Goal: Task Accomplishment & Management: Complete application form

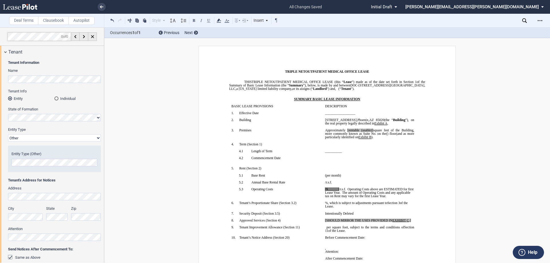
select select "Other"
select select "triple net"
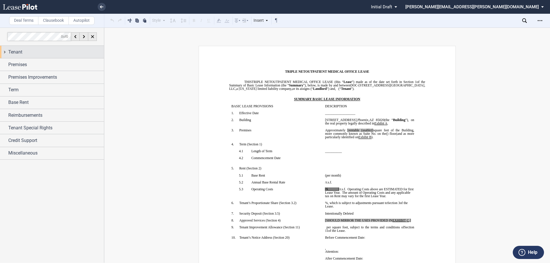
click at [51, 56] on div "Tenant" at bounding box center [52, 52] width 104 height 12
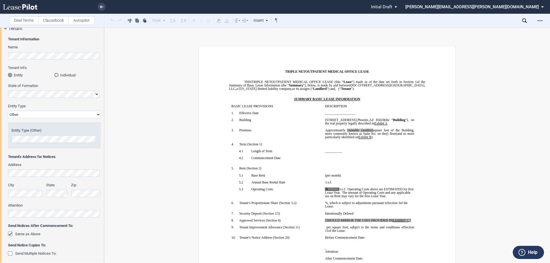
scroll to position [115, 0]
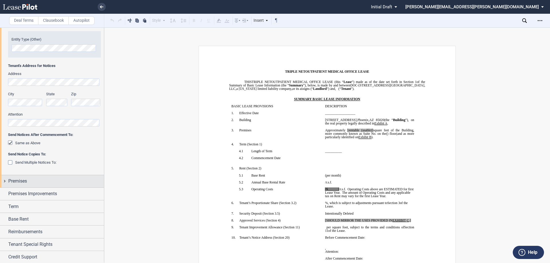
click at [58, 176] on div "Premises" at bounding box center [52, 181] width 104 height 12
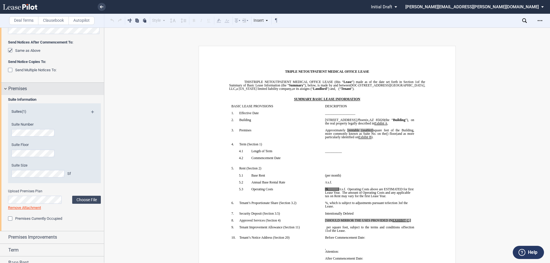
scroll to position [229, 0]
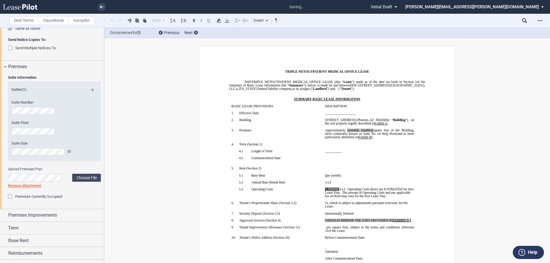
click at [373, 132] on span "[rentable (usable)]" at bounding box center [360, 130] width 26 height 3
click at [382, 132] on span "square feet of the Building, more commonly known as Suite No." at bounding box center [370, 132] width 90 height 7
click at [354, 132] on span "[rentable" at bounding box center [354, 130] width 12 height 3
click at [351, 133] on span "Approximately ﻿ ﻿ rentable square feet of the Building, more commonly known as …" at bounding box center [370, 132] width 90 height 7
click at [220, 22] on use at bounding box center [218, 21] width 4 height 4
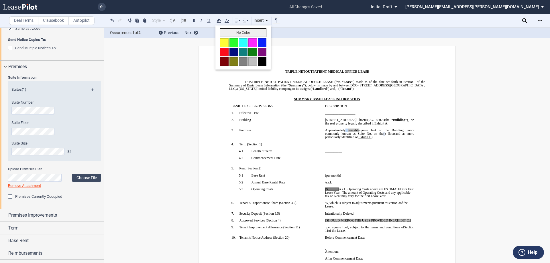
click at [223, 32] on button "No Color" at bounding box center [243, 32] width 46 height 9
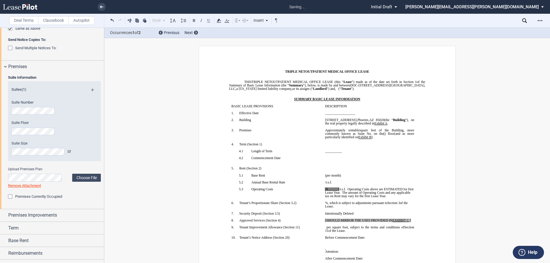
click at [396, 115] on p "__________________" at bounding box center [369, 112] width 89 height 3
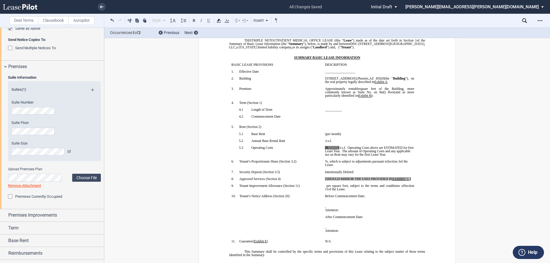
scroll to position [0, 0]
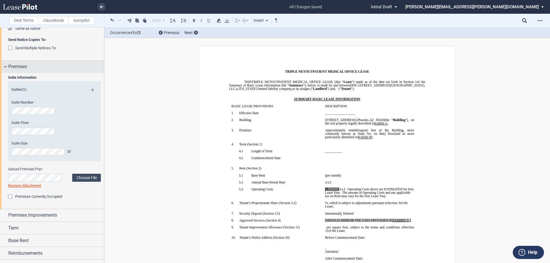
click at [48, 64] on div "Premises" at bounding box center [56, 66] width 96 height 7
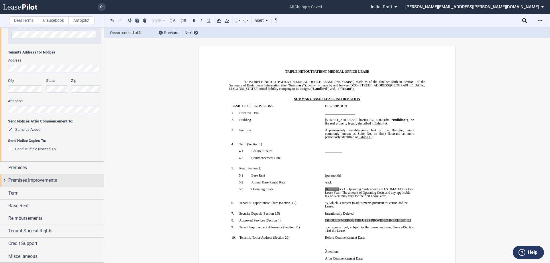
click at [55, 186] on div "Premises Improvements" at bounding box center [52, 180] width 104 height 12
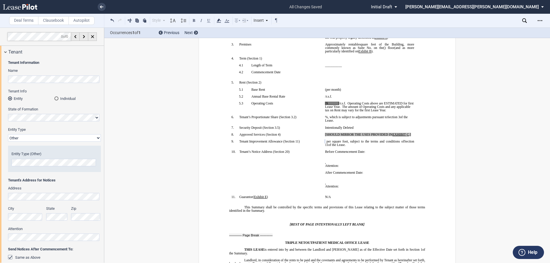
scroll to position [115, 0]
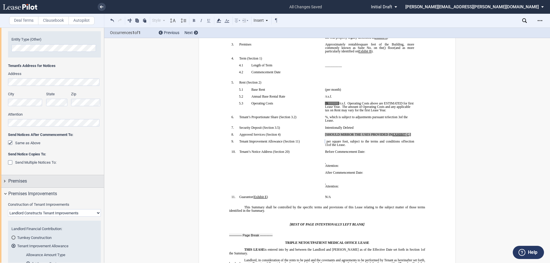
click at [38, 181] on div "Premises" at bounding box center [56, 181] width 96 height 7
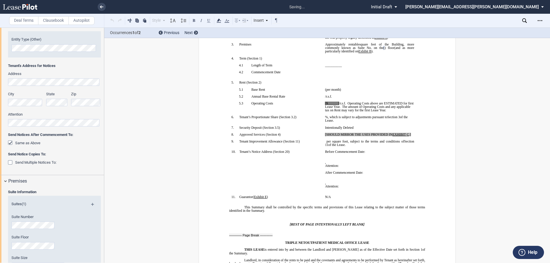
click at [43, 187] on div "Premises" at bounding box center [52, 181] width 104 height 12
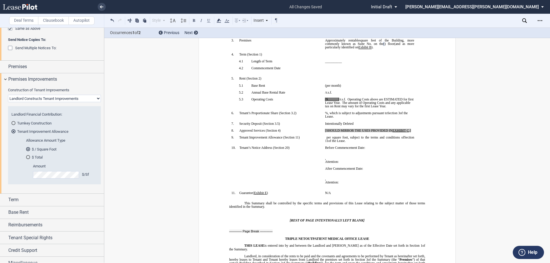
scroll to position [86, 0]
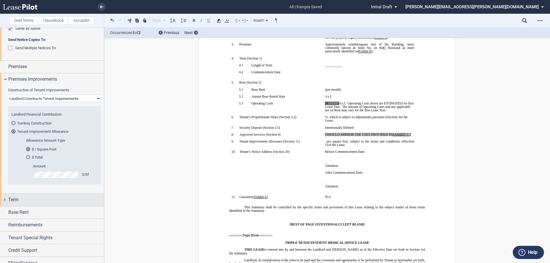
click at [60, 201] on div "Term" at bounding box center [56, 199] width 96 height 7
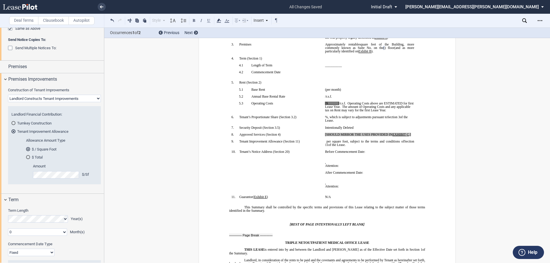
scroll to position [286, 0]
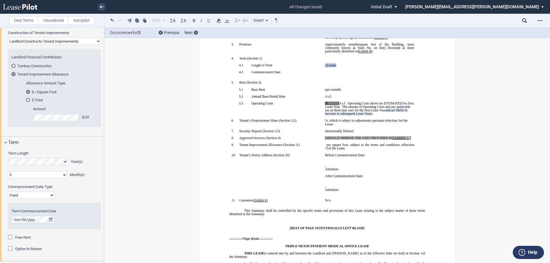
click at [54, 176] on select "0 1 2 3 4 5 6 7 8 9 10 11" at bounding box center [37, 174] width 59 height 7
select select "number:1"
click at [8, 171] on select "0 1 2 3 4 5 6 7 8 9 10 11" at bounding box center [37, 174] width 59 height 7
click at [84, 182] on div "Term Length Year(s) 0 1 2 3 4 5 6 7 8 9 10 11 Month(s) Extended Term Not Applic…" at bounding box center [54, 167] width 93 height 33
click at [68, 161] on div "Year(s)" at bounding box center [54, 161] width 93 height 7
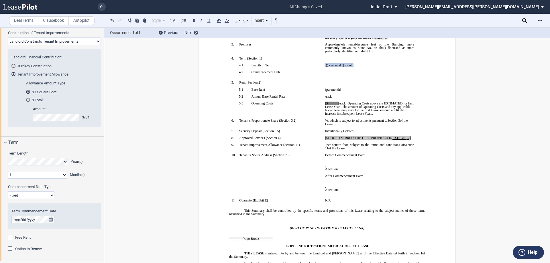
click at [96, 186] on div "Commencement Date Type" at bounding box center [55, 187] width 100 height 7
click at [74, 198] on div "Commencement Date Type Fixed Floating" at bounding box center [54, 191] width 93 height 15
click at [28, 195] on select "Fixed Floating" at bounding box center [31, 195] width 46 height 7
select select "floating"
click at [8, 192] on select "Fixed Floating" at bounding box center [31, 195] width 46 height 7
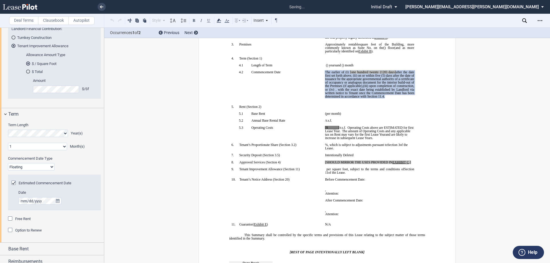
scroll to position [315, 0]
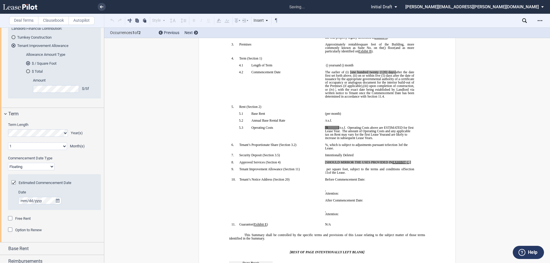
click at [398, 98] on p "﻿ ﻿ The earlier of (i) the date upon which Tenant opens to conduct business in …" at bounding box center [369, 84] width 89 height 28
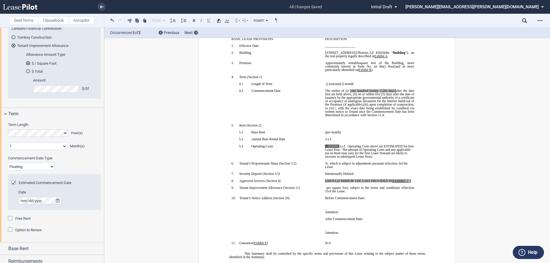
scroll to position [57, 0]
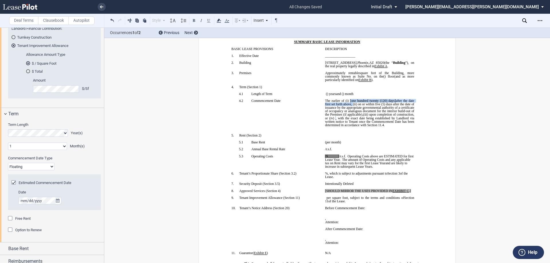
drag, startPoint x: 351, startPoint y: 108, endPoint x: 348, endPoint y: 105, distance: 3.9
click at [348, 105] on span "The earlier of (i) [one hundred twenty (120) days] after the date first set for…" at bounding box center [370, 107] width 90 height 17
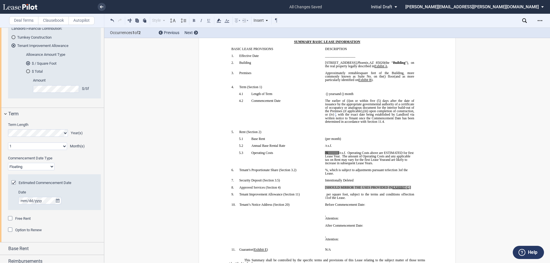
click at [368, 113] on span "(iii)" at bounding box center [365, 110] width 5 height 3
click at [348, 116] on span ", or (iv)" at bounding box center [370, 112] width 90 height 7
click at [349, 116] on span ", or (iv)" at bounding box center [370, 112] width 90 height 7
click at [368, 123] on p "﻿ ﻿ The earlier of (i) the date upon which Tenant opens to conduct business in …" at bounding box center [369, 111] width 89 height 24
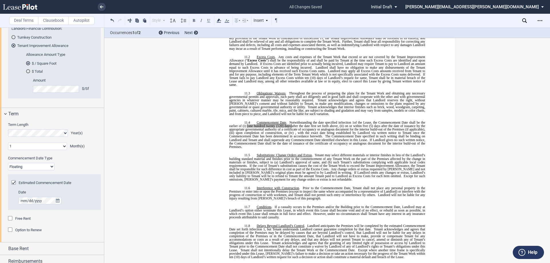
scroll to position [2777, 0]
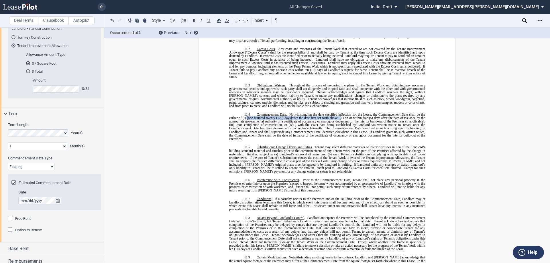
drag, startPoint x: 338, startPoint y: 106, endPoint x: 244, endPoint y: 107, distance: 94.8
click at [244, 113] on span "Commencement Date . Notwithstanding the date specified in ﻿ Section 1 ﻿ of the …" at bounding box center [327, 118] width 197 height 10
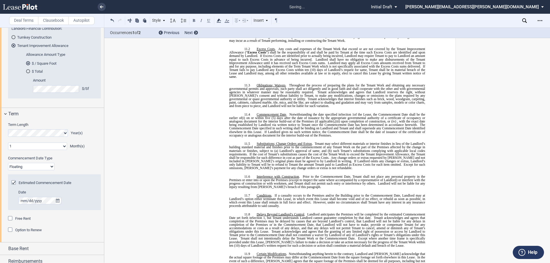
click at [337, 120] on span "(iii)" at bounding box center [337, 121] width 5 height 3
click at [395, 120] on span ", or (iv)" at bounding box center [390, 121] width 11 height 3
click at [395, 124] on p "11.4 Commencement Date . Notwithstanding the date specified in ﻿ Section 1 ﻿ of…" at bounding box center [327, 125] width 196 height 24
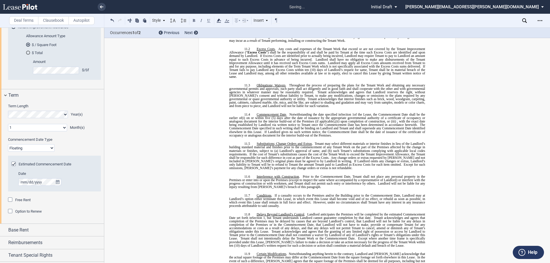
scroll to position [358, 0]
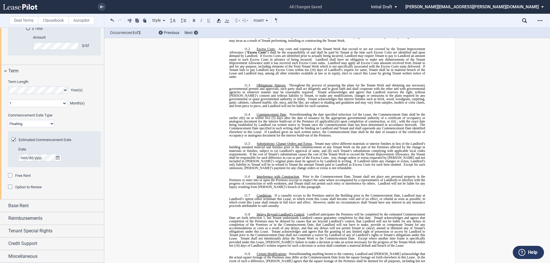
click at [26, 176] on span "Free Rent" at bounding box center [22, 175] width 15 height 4
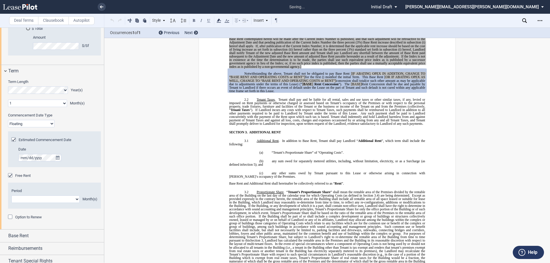
scroll to position [470, 0]
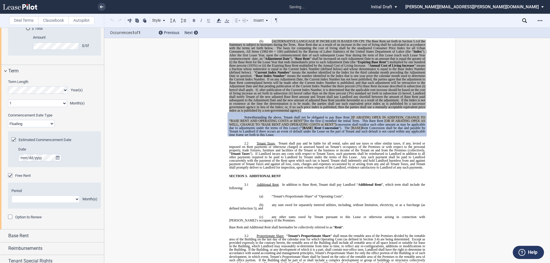
click at [38, 200] on select "1 2 3 4 5 6 7 8 9 10 11" at bounding box center [45, 199] width 68 height 7
select select "number:1"
click at [11, 196] on select "1 2 3 4 5 6 7 8 9 10 11" at bounding box center [45, 199] width 68 height 7
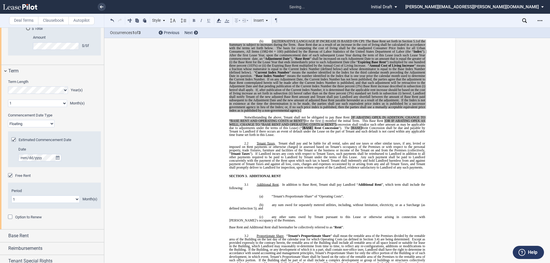
click at [338, 137] on p "Notwithstanding the above, Tenant shall not be obligated to pay Base Rent [IF A…" at bounding box center [327, 126] width 196 height 21
click at [390, 131] on span "Rent Concession shall be due and payable by Tenant to Landlord if there occurs …" at bounding box center [327, 131] width 197 height 10
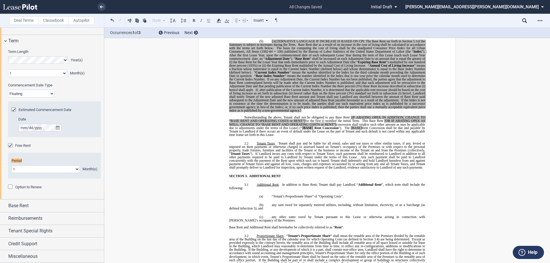
click at [393, 132] on span "Rent Concession shall be due and payable by Tenant to Landlord if there occurs …" at bounding box center [327, 131] width 197 height 10
click at [58, 170] on select "1 2 3 4 5 6 7 8 9 10 11" at bounding box center [45, 168] width 68 height 7
click at [11, 165] on select "1 2 3 4 5 6 7 8 9 10 11" at bounding box center [45, 168] width 68 height 7
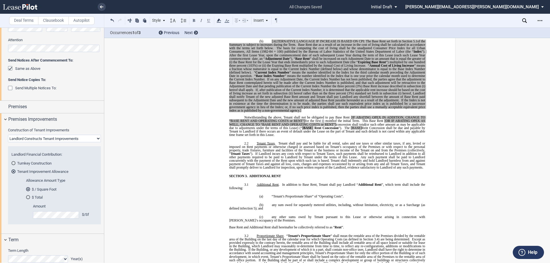
scroll to position [159, 0]
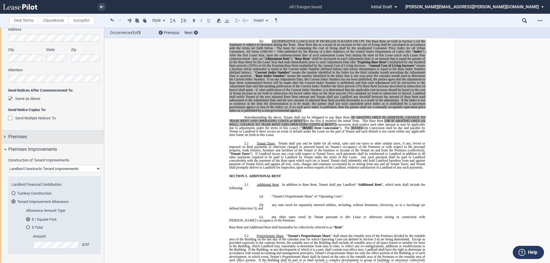
click at [61, 138] on div "Premises" at bounding box center [56, 136] width 96 height 7
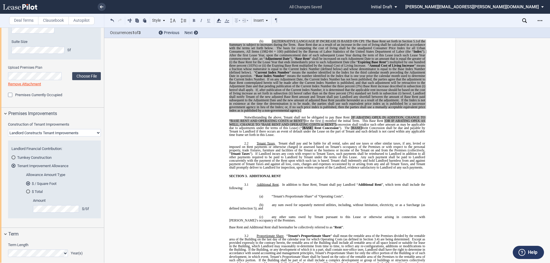
scroll to position [524, 0]
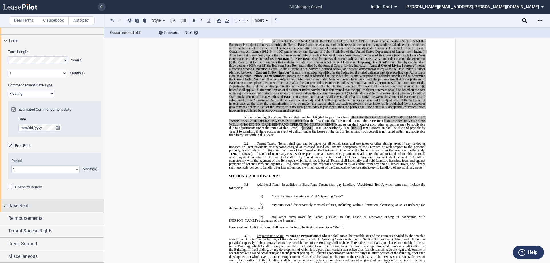
click at [26, 202] on div "Base Rent" at bounding box center [52, 206] width 104 height 12
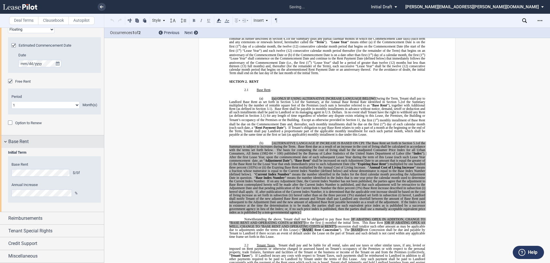
scroll to position [76, 0]
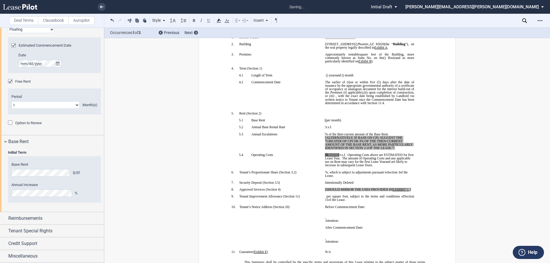
click at [370, 150] on span "[ALTERNATIVELY, IF BASE ON CPI, SUGGEST THE “GREATER OF CPI OR 3% OF THE THEN-C…" at bounding box center [369, 143] width 88 height 14
drag, startPoint x: 403, startPoint y: 155, endPoint x: 321, endPoint y: 145, distance: 82.7
click at [323, 145] on td "﻿ ﻿ % of the then-current amount of the Base Rent. [ALTERNATIVELY, IF BASE ON C…" at bounding box center [370, 143] width 94 height 21
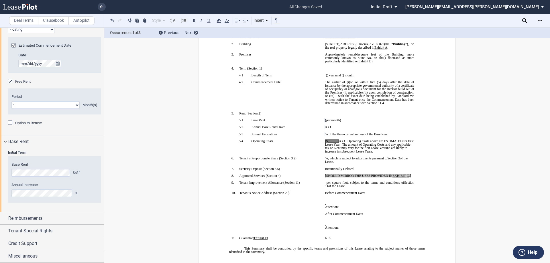
drag, startPoint x: 337, startPoint y: 148, endPoint x: 355, endPoint y: 154, distance: 19.4
click at [337, 143] on span "[$______]" at bounding box center [332, 140] width 14 height 3
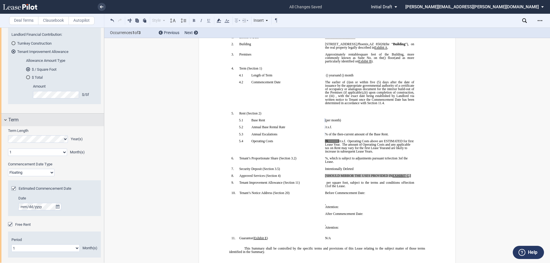
click at [65, 120] on div "Term" at bounding box center [56, 120] width 96 height 7
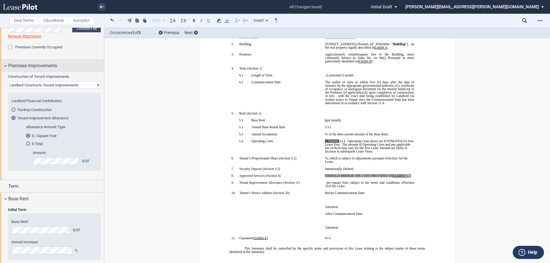
click at [57, 66] on span "Premises Improvements" at bounding box center [32, 65] width 49 height 7
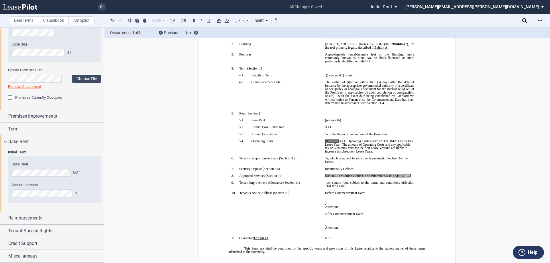
scroll to position [328, 0]
click at [33, 146] on div "Base Rent" at bounding box center [52, 141] width 104 height 12
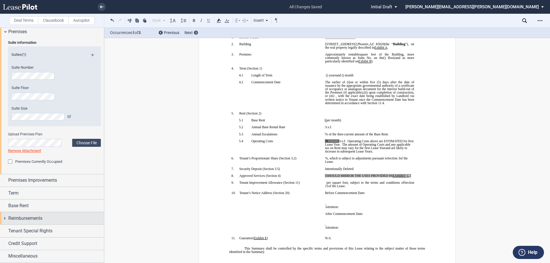
click at [33, 220] on span "Reimbursements" at bounding box center [25, 218] width 34 height 7
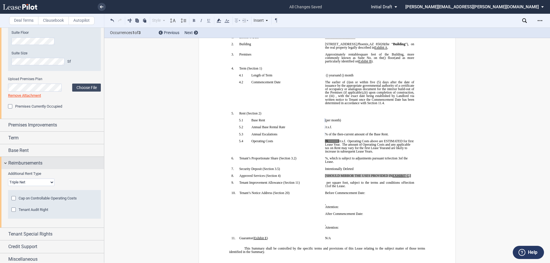
scroll to position [322, 0]
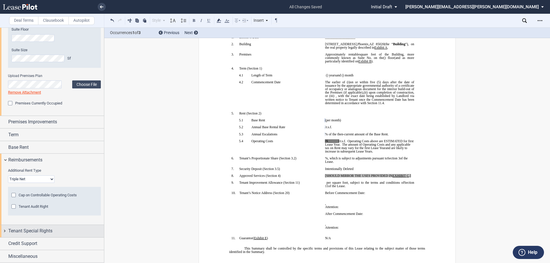
click at [54, 231] on div "Tenant Special Rights" at bounding box center [56, 231] width 96 height 7
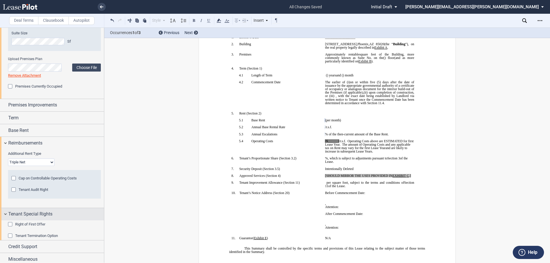
scroll to position [351, 0]
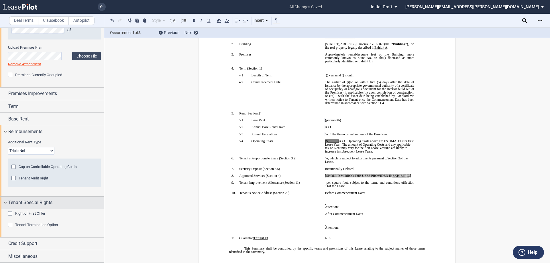
click at [57, 203] on div "Tenant Special Rights" at bounding box center [56, 202] width 96 height 7
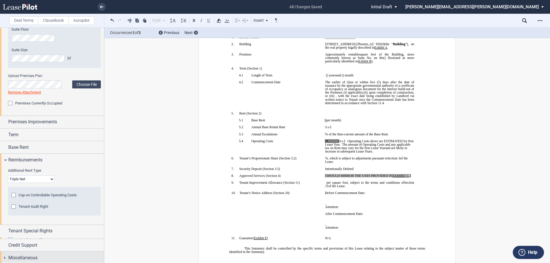
click at [41, 256] on div "Miscellaneous" at bounding box center [56, 258] width 96 height 7
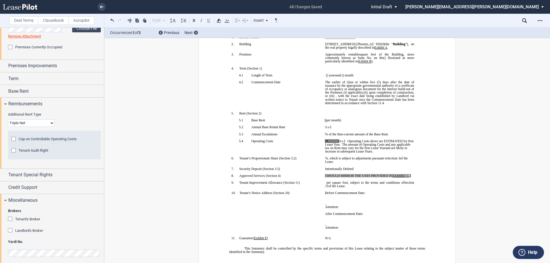
scroll to position [382, 0]
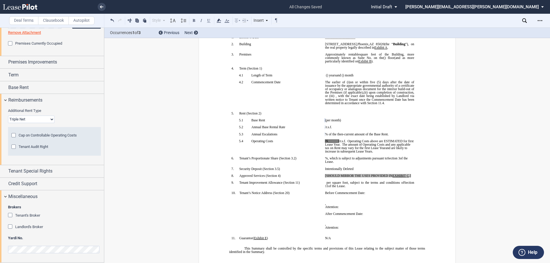
click at [337, 143] on span "[$______]" at bounding box center [332, 140] width 14 height 3
click at [325, 143] on span "[$14.26" at bounding box center [330, 140] width 10 height 3
drag, startPoint x: 337, startPoint y: 146, endPoint x: 324, endPoint y: 146, distance: 12.6
click at [325, 139] on p at bounding box center [369, 137] width 89 height 3
drag, startPoint x: 334, startPoint y: 148, endPoint x: 319, endPoint y: 148, distance: 14.6
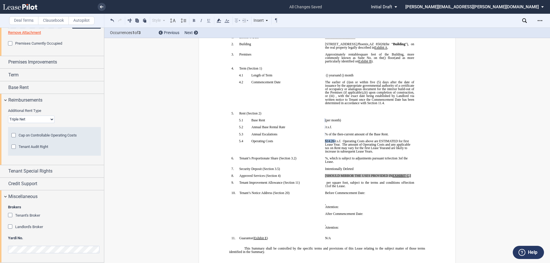
click at [319, 148] on tr "!!SET_LEVEL_1!! !!SBL_LEVEL_2!! 5.4 Operating Costs $14.26 /r.s.f. Operating Co…" at bounding box center [322, 147] width 187 height 17
click at [221, 20] on icon at bounding box center [218, 20] width 7 height 7
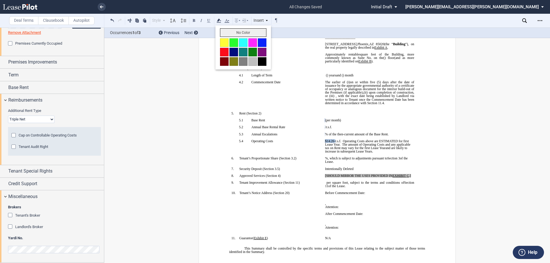
click at [251, 32] on button "No Color" at bounding box center [243, 32] width 46 height 9
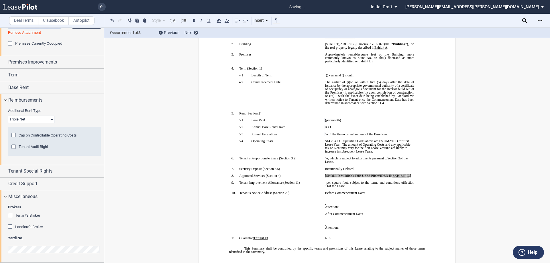
click at [354, 150] on span "The amount of Operating Costs and any applicable tax on Rent may vary for the f…" at bounding box center [368, 146] width 86 height 7
click at [32, 228] on span "Landlord's Broker" at bounding box center [29, 227] width 28 height 4
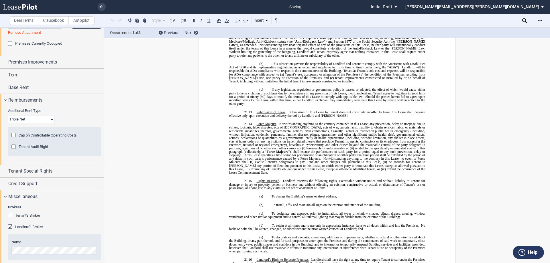
click at [32, 217] on span "Tenant's Broker" at bounding box center [27, 215] width 25 height 4
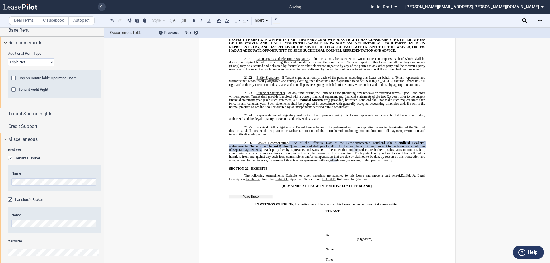
click at [30, 156] on span "Tenant's Broker" at bounding box center [27, 158] width 25 height 4
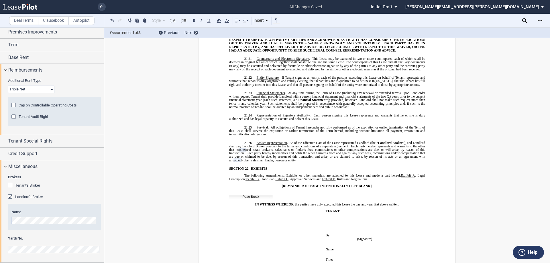
scroll to position [412, 0]
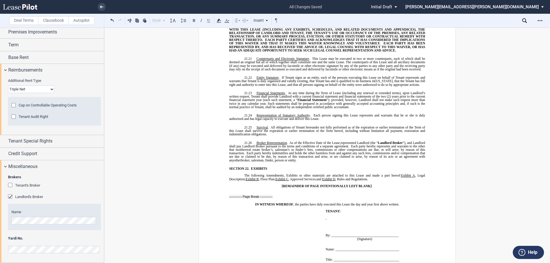
click at [58, 216] on div "Name" at bounding box center [54, 217] width 86 height 15
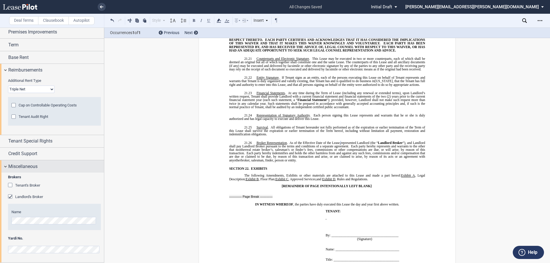
click at [71, 165] on div "Miscellaneous" at bounding box center [56, 166] width 96 height 7
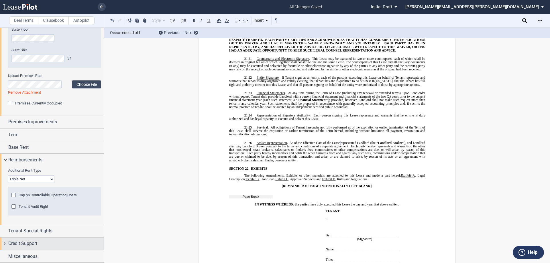
click at [44, 246] on div "Credit Support" at bounding box center [56, 243] width 96 height 7
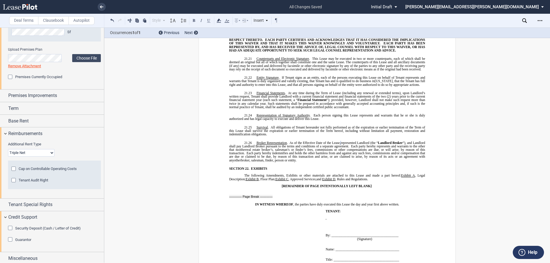
scroll to position [351, 0]
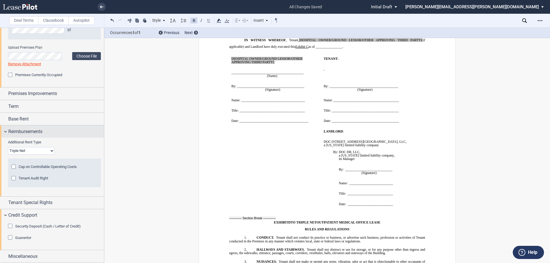
scroll to position [5166, 0]
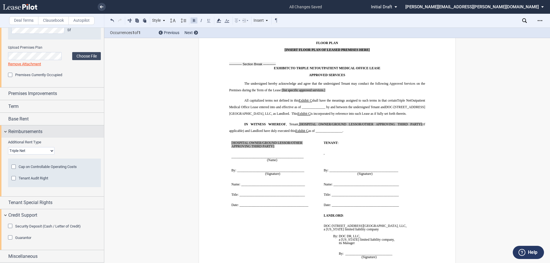
click at [74, 131] on div "Reimbursements" at bounding box center [56, 131] width 96 height 7
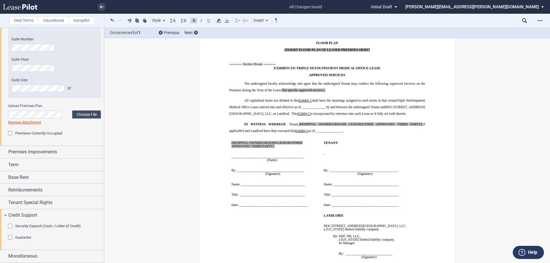
scroll to position [149, 0]
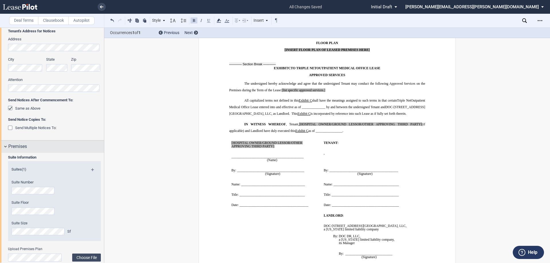
click at [58, 146] on div "Premises" at bounding box center [56, 146] width 96 height 7
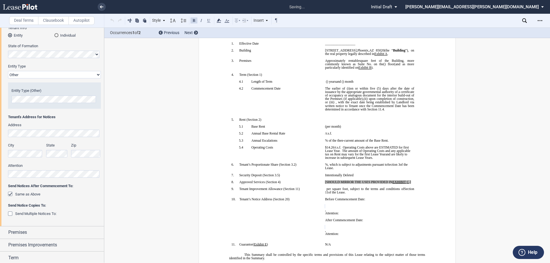
scroll to position [156, 0]
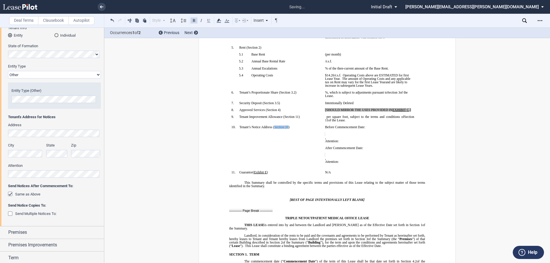
scroll to position [143, 0]
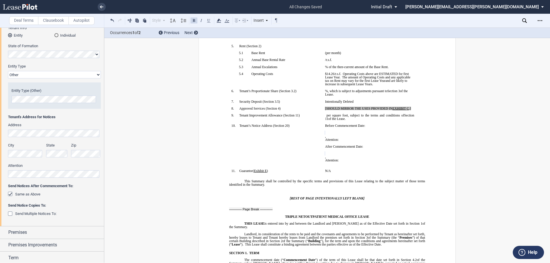
click at [34, 196] on span "Same as Above" at bounding box center [27, 194] width 25 height 4
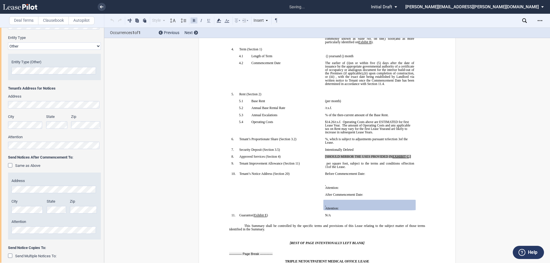
scroll to position [57, 0]
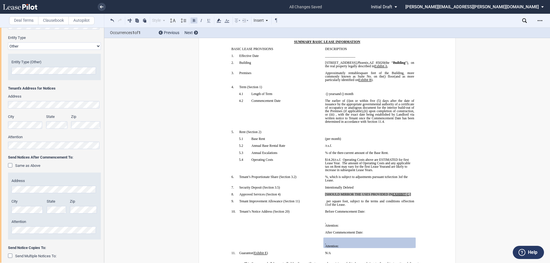
click at [25, 166] on span "Same as Above" at bounding box center [27, 165] width 25 height 4
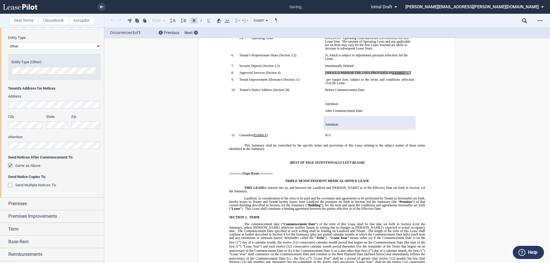
scroll to position [181, 0]
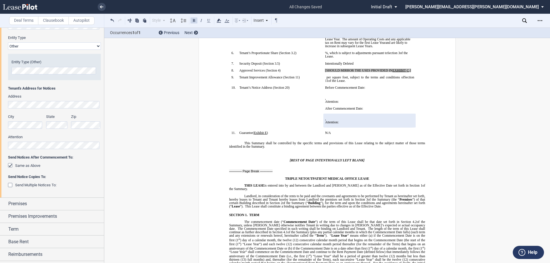
click at [320, 119] on td "!!SET_LEVEL_0!! !!SBL_LEVEL_1!! 10. Tenant’s Notice Address ( ﻿ Section 20 ﻿ ) ﻿" at bounding box center [276, 108] width 94 height 45
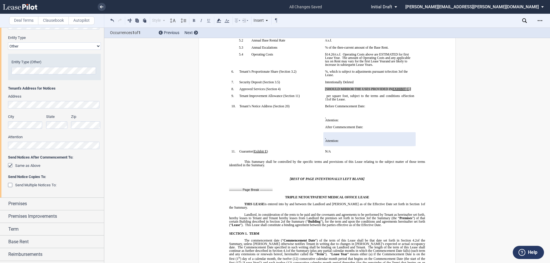
scroll to position [153, 0]
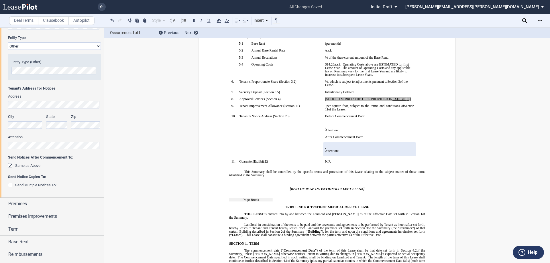
click at [340, 104] on p "﻿" at bounding box center [369, 102] width 89 height 3
drag, startPoint x: 411, startPoint y: 104, endPoint x: 328, endPoint y: 107, distance: 82.5
click at [340, 101] on span "[SHOULD MIRROR THE USES PROVIDED IN" at bounding box center [358, 98] width 67 height 3
drag, startPoint x: 410, startPoint y: 104, endPoint x: 395, endPoint y: 104, distance: 14.9
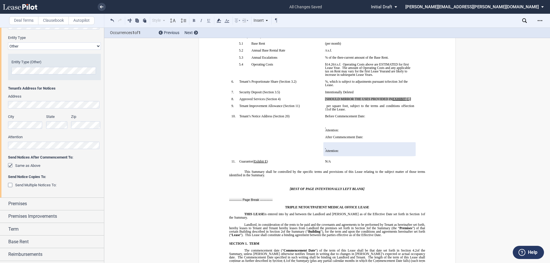
click at [395, 97] on p "﻿" at bounding box center [369, 95] width 89 height 3
drag, startPoint x: 323, startPoint y: 105, endPoint x: 413, endPoint y: 106, distance: 90.5
click at [413, 104] on td "[SHOULD MIRROR THE USES PROVIDED IN EXHIBIT ﻿ C ﻿ .] ﻿" at bounding box center [370, 100] width 94 height 7
drag, startPoint x: 352, startPoint y: 105, endPoint x: 326, endPoint y: 105, distance: 26.6
click at [326, 101] on p "P ﻿ ﻿l ﻿astic surgery" at bounding box center [369, 98] width 89 height 3
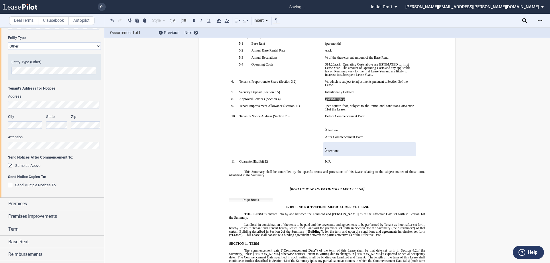
click at [335, 101] on span "﻿astic surgery" at bounding box center [336, 98] width 17 height 3
drag, startPoint x: 348, startPoint y: 106, endPoint x: 321, endPoint y: 107, distance: 27.5
click at [321, 104] on tr "!!SET_LEVEL_0!! !!SBL_LEVEL_1!! 8. Approved Services ( ﻿ Section 4 ﻿ ) ﻿ P ﻿ ﻿l…" at bounding box center [322, 100] width 187 height 7
click at [218, 21] on use at bounding box center [218, 21] width 4 height 4
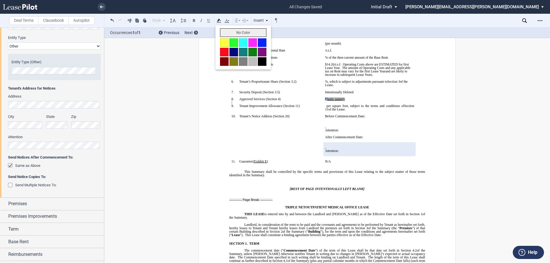
click at [228, 29] on button "No Color" at bounding box center [243, 32] width 46 height 9
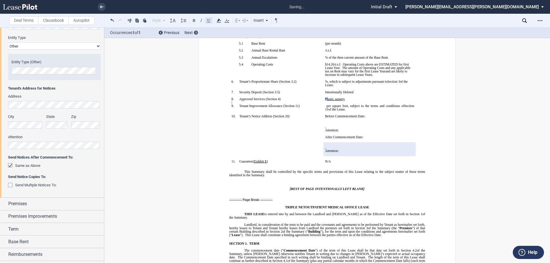
click at [207, 22] on button at bounding box center [208, 20] width 7 height 7
click at [349, 97] on p "﻿" at bounding box center [369, 95] width 89 height 3
drag, startPoint x: 351, startPoint y: 104, endPoint x: 321, endPoint y: 105, distance: 30.4
click at [323, 104] on td "P ﻿ ﻿l ﻿astic surgery ﻿" at bounding box center [370, 100] width 94 height 7
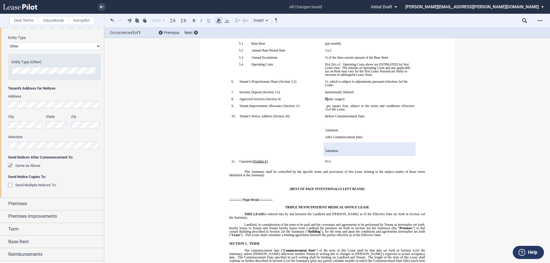
click at [220, 19] on icon at bounding box center [218, 20] width 7 height 7
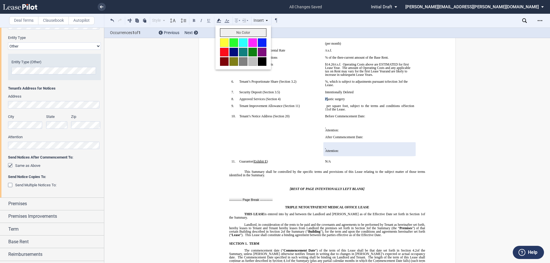
click at [229, 30] on button "No Color" at bounding box center [243, 32] width 46 height 9
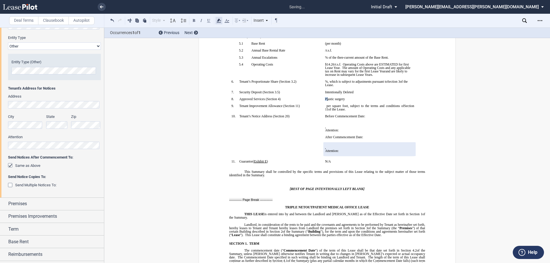
click at [218, 24] on icon at bounding box center [218, 20] width 7 height 7
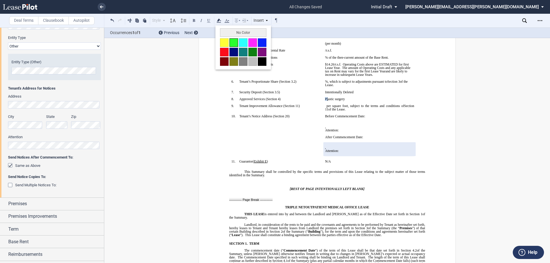
click at [229, 46] on button at bounding box center [233, 42] width 9 height 9
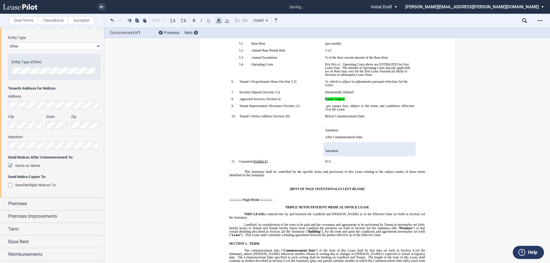
click at [222, 21] on icon at bounding box center [218, 20] width 7 height 7
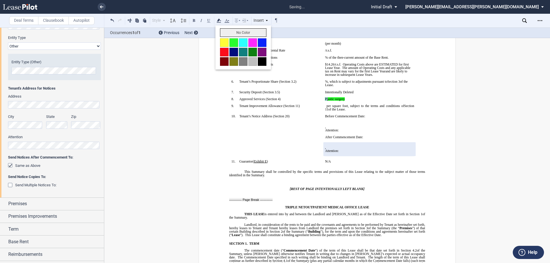
click at [229, 33] on button "No Color" at bounding box center [243, 32] width 46 height 9
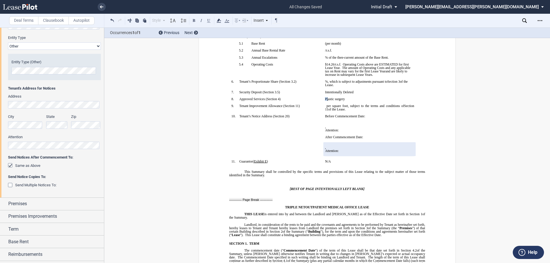
click at [368, 101] on p "﻿ P ﻿ ﻿l ﻿astic surgery ﻿" at bounding box center [369, 98] width 89 height 3
click at [328, 101] on span "﻿astic surgery" at bounding box center [336, 98] width 17 height 3
click at [352, 97] on p "﻿" at bounding box center [369, 95] width 89 height 3
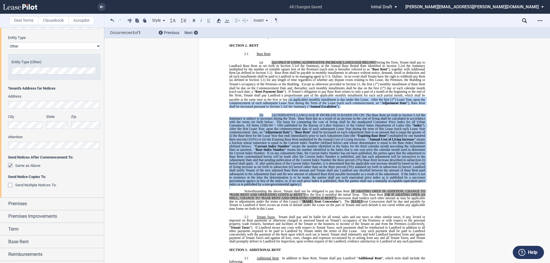
scroll to position [410, 0]
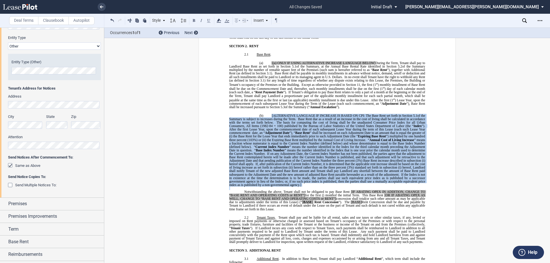
drag, startPoint x: 305, startPoint y: 133, endPoint x: 269, endPoint y: 117, distance: 39.6
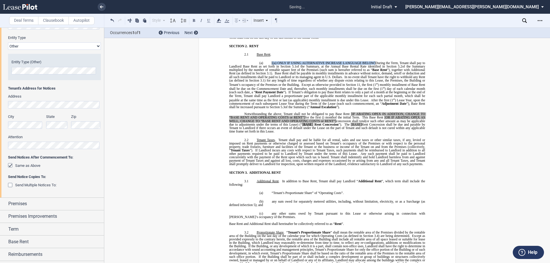
drag, startPoint x: 375, startPoint y: 65, endPoint x: 266, endPoint y: 66, distance: 108.8
click at [266, 66] on p "(a) [(a) ONLY IF USING ALTERNATIVE INCREASE LANGUAGE BELOW] During the Term, Te…" at bounding box center [327, 85] width 196 height 48
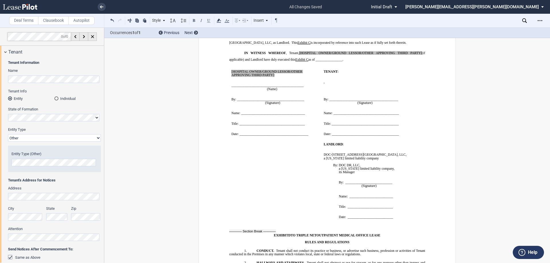
scroll to position [5071, 0]
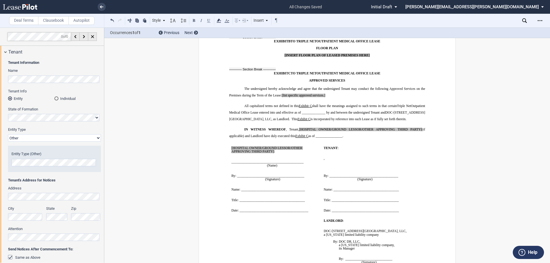
click at [336, 99] on p "﻿" at bounding box center [327, 100] width 196 height 3
drag, startPoint x: 334, startPoint y: 84, endPoint x: 282, endPoint y: 82, distance: 51.6
click at [282, 86] on p "The undersigned hereby acknowledge and agree that the undersigned Tenant may co…" at bounding box center [327, 92] width 196 height 13
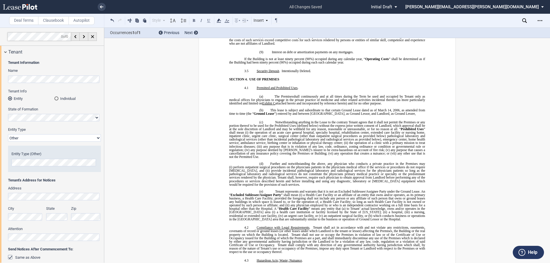
scroll to position [1278, 0]
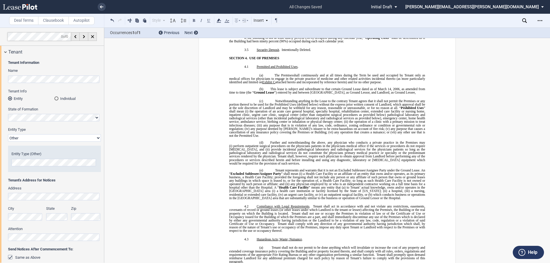
click at [285, 82] on span "shall continuously and at all times during the Term be used and occupied by Ten…" at bounding box center [327, 78] width 197 height 10
click at [103, 7] on use at bounding box center [101, 6] width 3 height 3
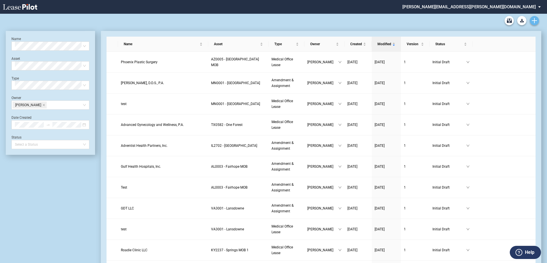
click at [536, 19] on icon "Create new document" at bounding box center [534, 20] width 5 height 5
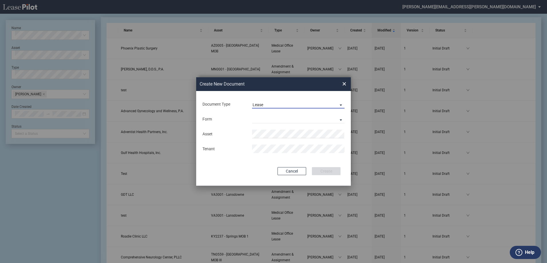
click at [291, 104] on span "Lease" at bounding box center [294, 105] width 82 height 6
click at [286, 105] on md-option "Lease" at bounding box center [299, 105] width 102 height 14
click at [279, 121] on md-select "Medical Office Lease Scottsdale Lease Louisville Lease 1370 Medical Place Lease…" at bounding box center [298, 119] width 92 height 9
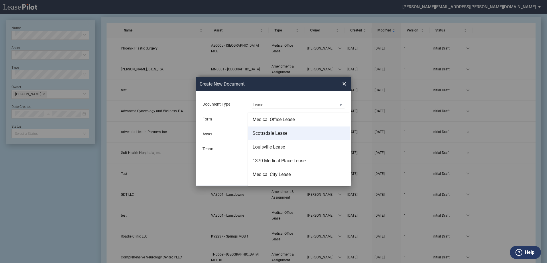
click at [277, 131] on div "Scottsdale Lease" at bounding box center [270, 133] width 35 height 6
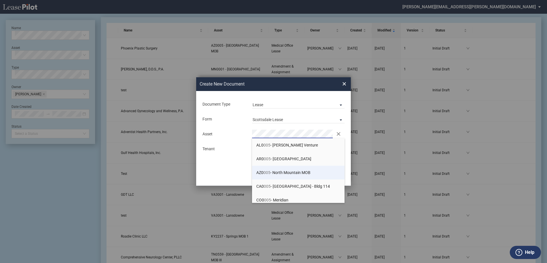
click at [283, 169] on li "AZ0 005 - North Mountain MOB" at bounding box center [298, 173] width 92 height 14
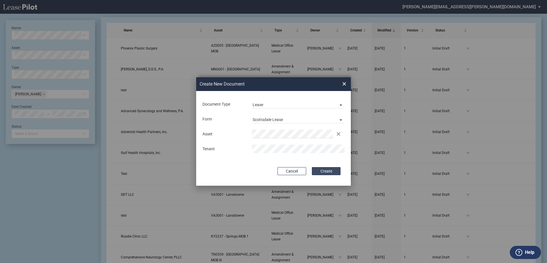
click at [316, 171] on button "Create" at bounding box center [326, 171] width 29 height 8
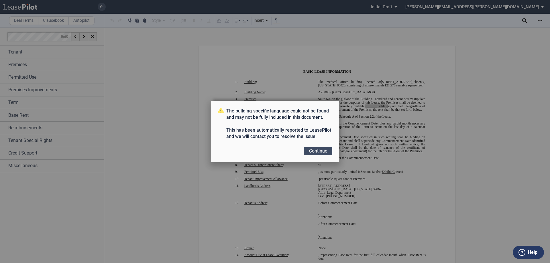
click at [311, 152] on button "Continue" at bounding box center [317, 151] width 29 height 8
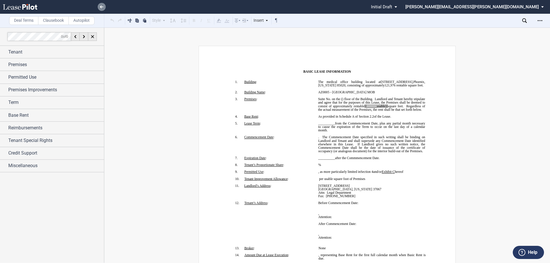
click at [104, 8] on link at bounding box center [102, 7] width 8 height 8
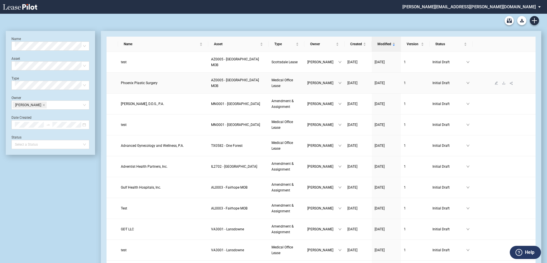
drag, startPoint x: 0, startPoint y: 0, endPoint x: 236, endPoint y: 78, distance: 248.9
click at [236, 78] on span "AZ0005 - North Mountain MOB" at bounding box center [235, 83] width 48 height 10
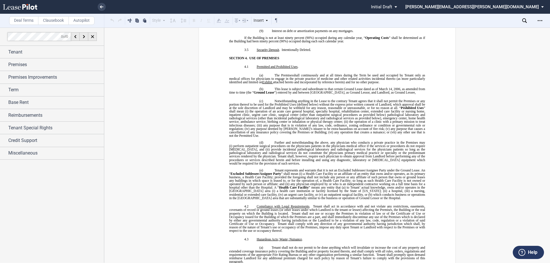
scroll to position [1288, 0]
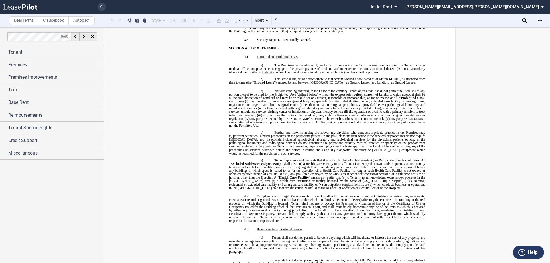
click at [335, 174] on span "a Health Care Facility or an affiliate of an entity that owns and/or operates, …" at bounding box center [327, 169] width 197 height 14
click at [322, 84] on p "(b ) This lease is subject and subordinate to that certain Ground Lease dated a…" at bounding box center [327, 80] width 196 height 7
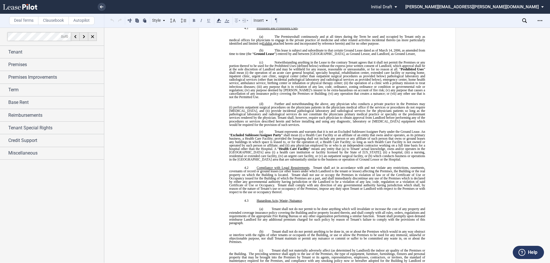
click at [322, 85] on span "the operation of an acute care general hospital, specialty hospital, rehabilita…" at bounding box center [327, 78] width 197 height 14
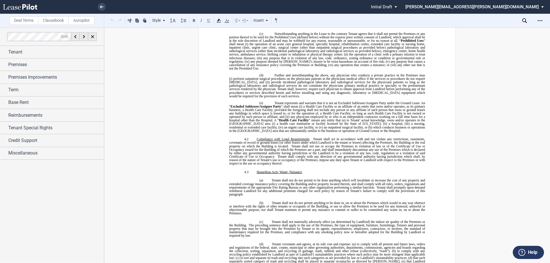
click at [322, 88] on span "provide incidental pathological laboratory and radiological services for the ph…" at bounding box center [327, 88] width 197 height 17
click at [318, 117] on span "a Health Care Facility or an affiliate of an entity that owns and/or operates, …" at bounding box center [327, 112] width 197 height 14
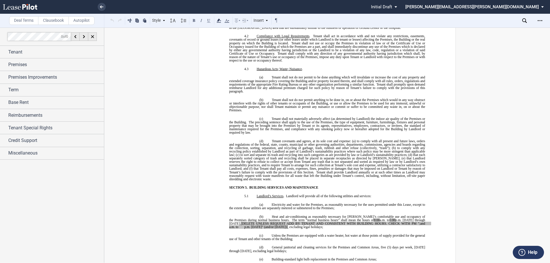
scroll to position [1575, 0]
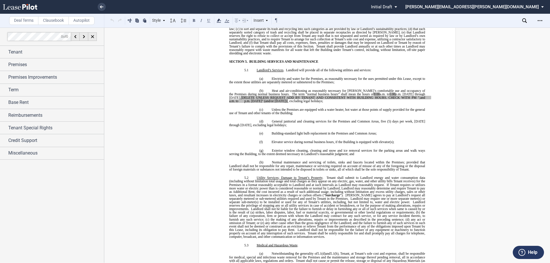
click at [364, 115] on p "(c) Unless the Premises are equipped with a water heater, hot water at those po…" at bounding box center [327, 111] width 196 height 7
drag, startPoint x: 225, startPoint y: 105, endPoint x: 275, endPoint y: 109, distance: 49.6
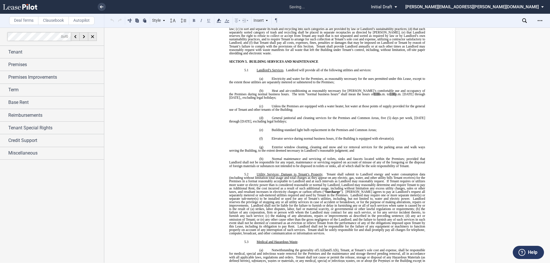
scroll to position [1571, 0]
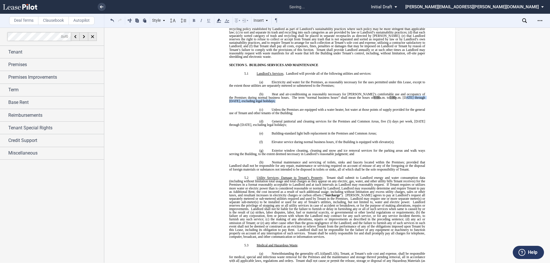
drag, startPoint x: 393, startPoint y: 101, endPoint x: 347, endPoint y: 102, distance: 46.1
click at [349, 102] on p "(b) Heat and air-conditioning as reasonably necessary for [PERSON_NAME]’s comfo…" at bounding box center [327, 97] width 196 height 10
drag, startPoint x: 348, startPoint y: 100, endPoint x: 351, endPoint y: 100, distance: 3.2
click at [351, 99] on span "The term “normal business hours” shall mean the hours of" at bounding box center [333, 97] width 82 height 3
drag, startPoint x: 351, startPoint y: 102, endPoint x: 404, endPoint y: 102, distance: 53.3
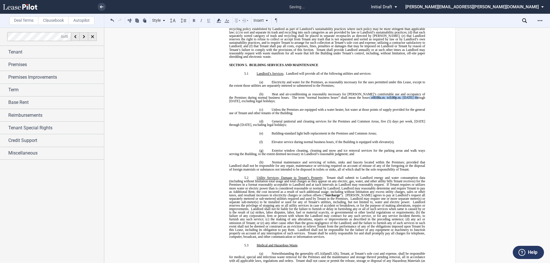
click at [404, 102] on span "Heat and air-conditioning as reasonably necessary for [PERSON_NAME]’s comfortab…" at bounding box center [327, 97] width 197 height 10
click at [223, 22] on div "Style SECTION 1. Section 1.1 Subsection 1 (a) Subsection 2 (i) Subsection 3 (1)…" at bounding box center [194, 20] width 171 height 7
click at [220, 22] on icon at bounding box center [218, 20] width 7 height 7
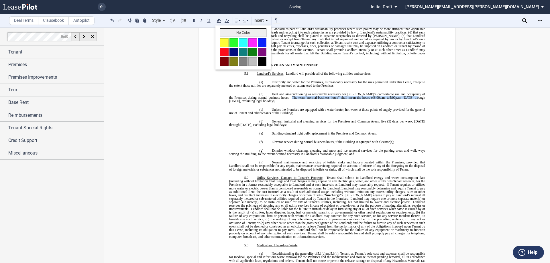
click at [228, 31] on button "No Color" at bounding box center [243, 32] width 46 height 9
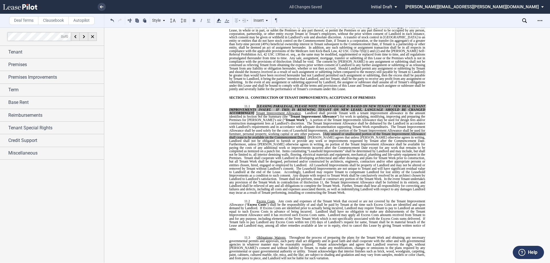
scroll to position [2573, 0]
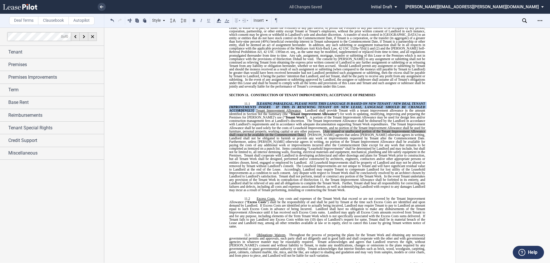
drag, startPoint x: 255, startPoint y: 104, endPoint x: 255, endPoint y: 98, distance: 6.3
click at [255, 102] on span "[LEASING PARALEGAL, PLEASE NOTE THIS LANGUAGE IS BASED ON NEW TENANT / NEW DEAL…" at bounding box center [328, 147] width 198 height 90
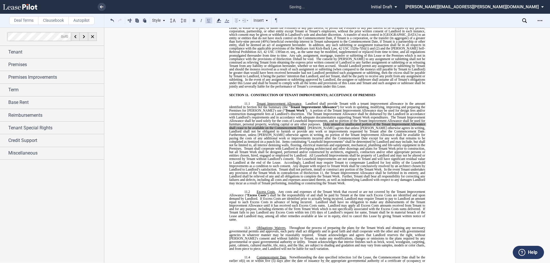
click at [324, 123] on span "[Any unused or unallocated portion of the Tenant Improvement Allowance shall ce…" at bounding box center [327, 126] width 197 height 7
click at [323, 123] on span "[Any unused or unallocated portion of the Tenant Improvement Allowance shall ce…" at bounding box center [327, 126] width 197 height 7
click at [305, 123] on span "Any unused or unallocated portion of the Tenant Improvement Allowance shall cea…" at bounding box center [327, 126] width 197 height 7
drag, startPoint x: 308, startPoint y: 121, endPoint x: 310, endPoint y: 117, distance: 4.5
click at [310, 117] on span "﻿ Tenant Improvement Allowance . Landlord shall provide Tenant with a tenant im…" at bounding box center [328, 143] width 198 height 83
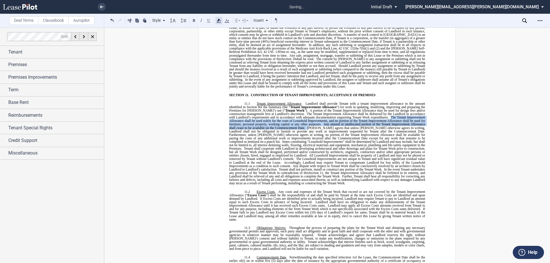
click at [217, 23] on use at bounding box center [218, 21] width 4 height 4
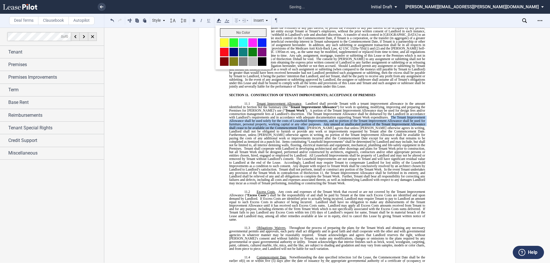
click at [226, 30] on button "No Color" at bounding box center [243, 32] width 46 height 9
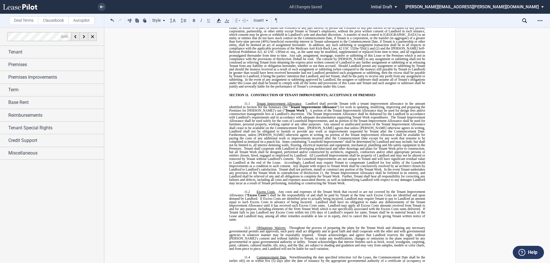
click at [353, 105] on span "”) for work in updating, modifying, improving and preparing the Premises for [P…" at bounding box center [327, 108] width 197 height 7
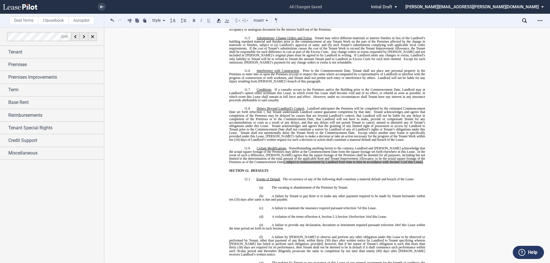
scroll to position [2831, 0]
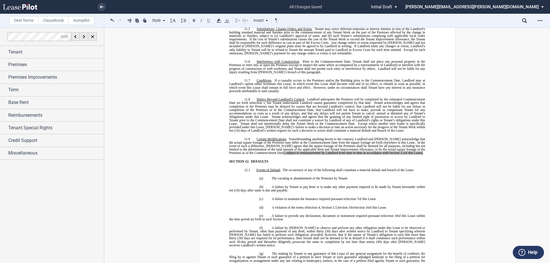
click at [283, 151] on span "[, subject to remeasurement by Landlord from time to time in accordance with Se…" at bounding box center [341, 152] width 116 height 3
click at [421, 151] on span "." at bounding box center [421, 152] width 1 height 3
drag, startPoint x: 407, startPoint y: 146, endPoint x: 261, endPoint y: 144, distance: 145.7
click at [261, 144] on p "11.9 Certain Modifications . Notwithstanding anything herein to the contrary, L…" at bounding box center [327, 145] width 196 height 17
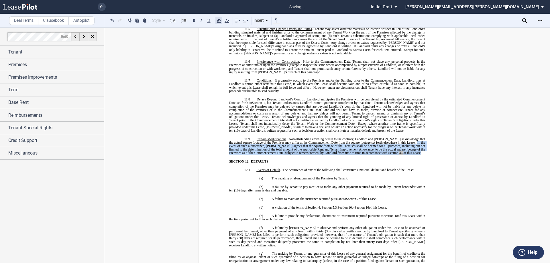
click at [220, 19] on icon at bounding box center [218, 20] width 7 height 7
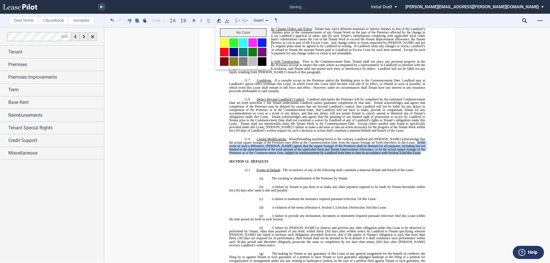
click at [235, 31] on button "No Color" at bounding box center [243, 32] width 46 height 9
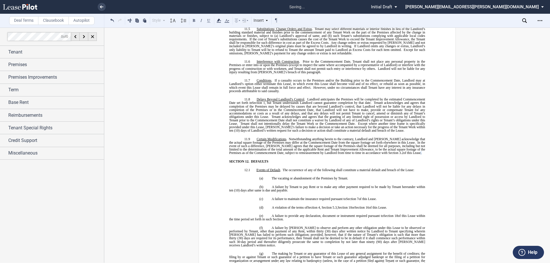
click at [321, 85] on p "11.7 Conditions . If a casualty occurs to the Premises and/or the Building prio…" at bounding box center [327, 86] width 196 height 14
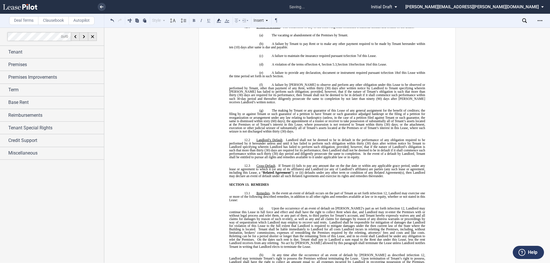
click at [322, 93] on span "(30) days are required for its performance, then Tenant shall not be deemed to …" at bounding box center [327, 96] width 197 height 7
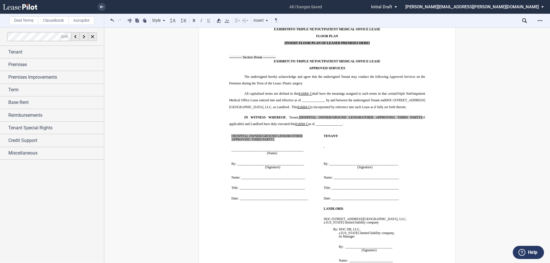
scroll to position [5064, 0]
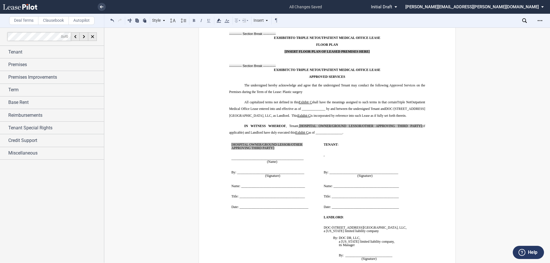
click at [308, 184] on p "Name: ______________________________________" at bounding box center [275, 185] width 88 height 3
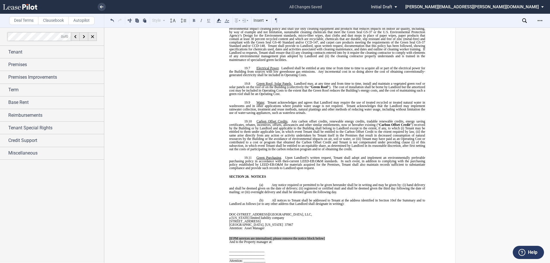
scroll to position [3776, 0]
